Goal: Task Accomplishment & Management: Manage account settings

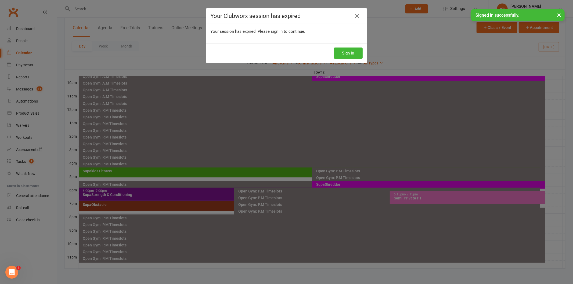
scroll to position [164, 0]
click at [356, 17] on icon at bounding box center [357, 16] width 6 height 6
click at [354, 13] on icon at bounding box center [357, 16] width 6 height 6
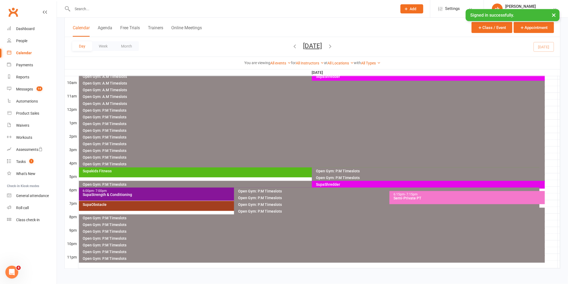
click at [191, 211] on div "SupaObstacle" at bounding box center [232, 206] width 306 height 10
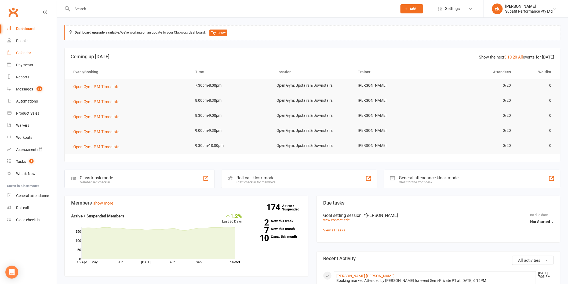
click at [17, 53] on div "Calendar" at bounding box center [23, 53] width 15 height 4
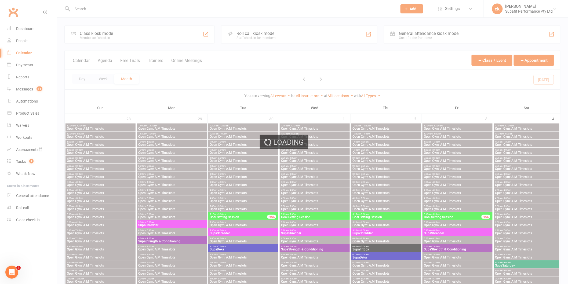
click at [75, 52] on div "Loading" at bounding box center [284, 142] width 568 height 284
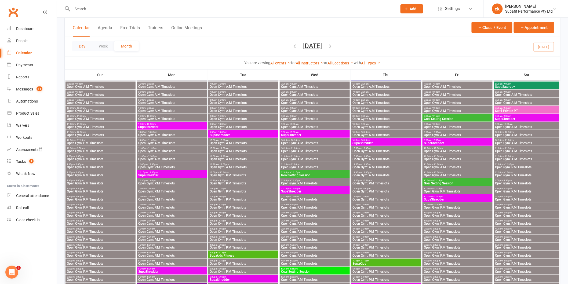
click at [88, 49] on button "Day" at bounding box center [82, 46] width 20 height 10
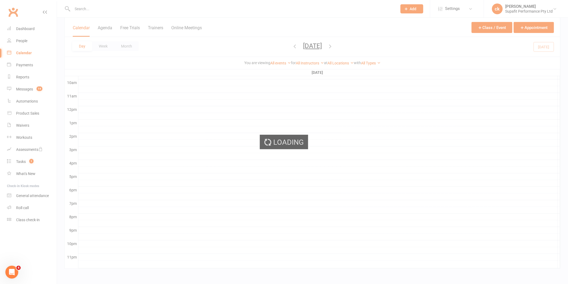
scroll to position [164, 0]
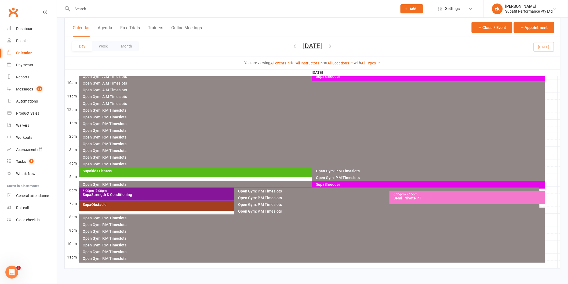
click at [177, 208] on div "SupaObstacle" at bounding box center [232, 206] width 306 height 10
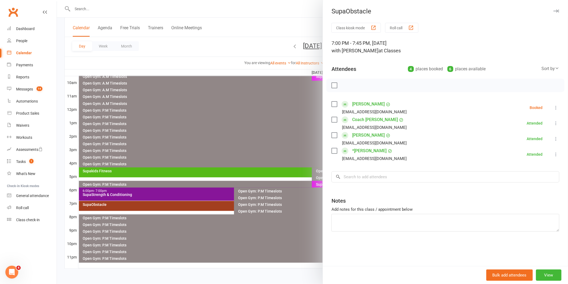
click at [334, 106] on label at bounding box center [334, 103] width 5 height 5
click at [343, 85] on icon "button" at bounding box center [346, 85] width 6 height 6
click at [332, 136] on label at bounding box center [334, 135] width 5 height 5
click at [332, 103] on label at bounding box center [334, 103] width 5 height 5
click at [379, 84] on icon "button" at bounding box center [380, 85] width 6 height 6
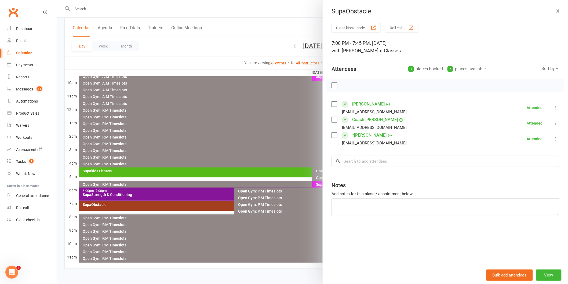
click at [266, 143] on div at bounding box center [312, 142] width 511 height 284
